Goal: Task Accomplishment & Management: Manage account settings

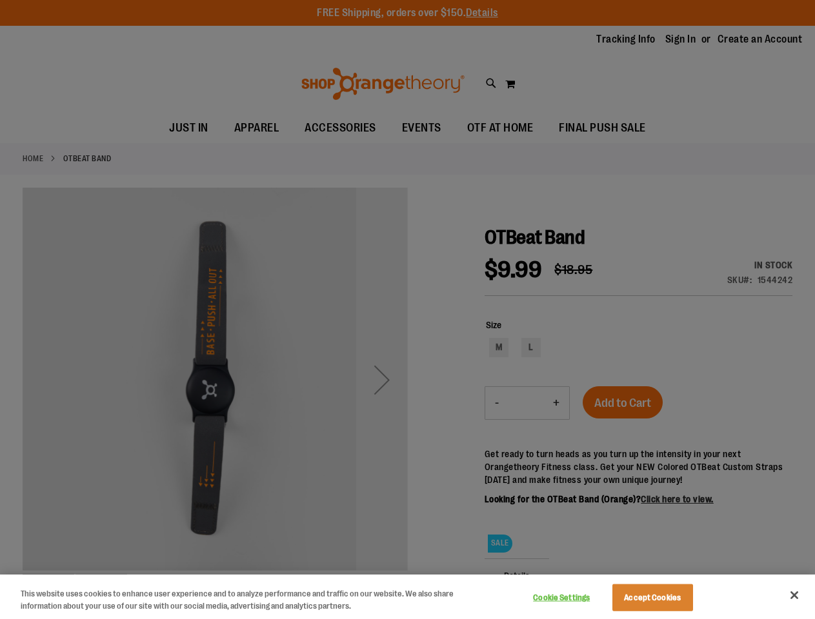
click at [407, 310] on div at bounding box center [407, 309] width 815 height 619
click at [577, 598] on button "Cookie Settings" at bounding box center [561, 598] width 81 height 26
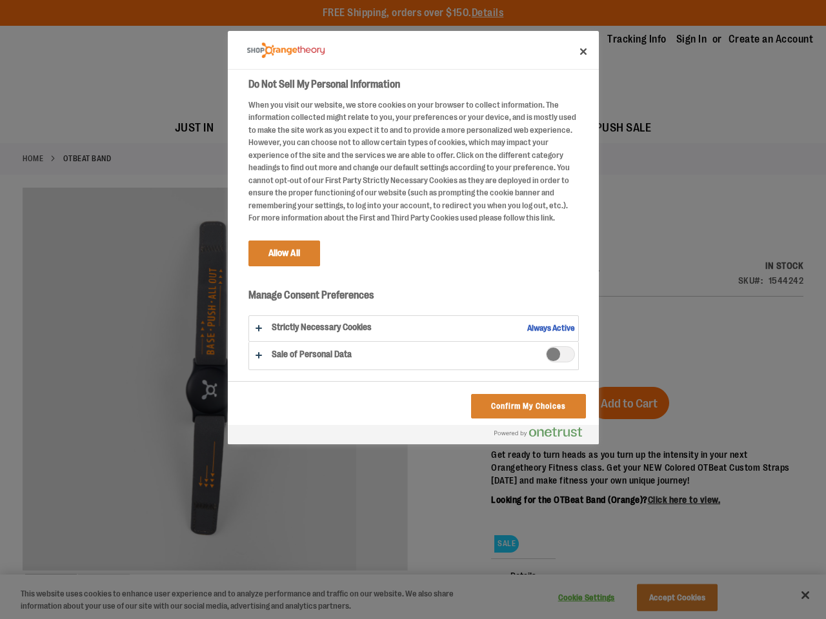
click at [668, 598] on div at bounding box center [413, 309] width 826 height 619
click at [794, 596] on div at bounding box center [413, 309] width 826 height 619
click at [675, 619] on html "Skip to Content The store will not work correctly when cookies are disabled. FR…" at bounding box center [413, 309] width 826 height 619
